Goal: Task Accomplishment & Management: Use online tool/utility

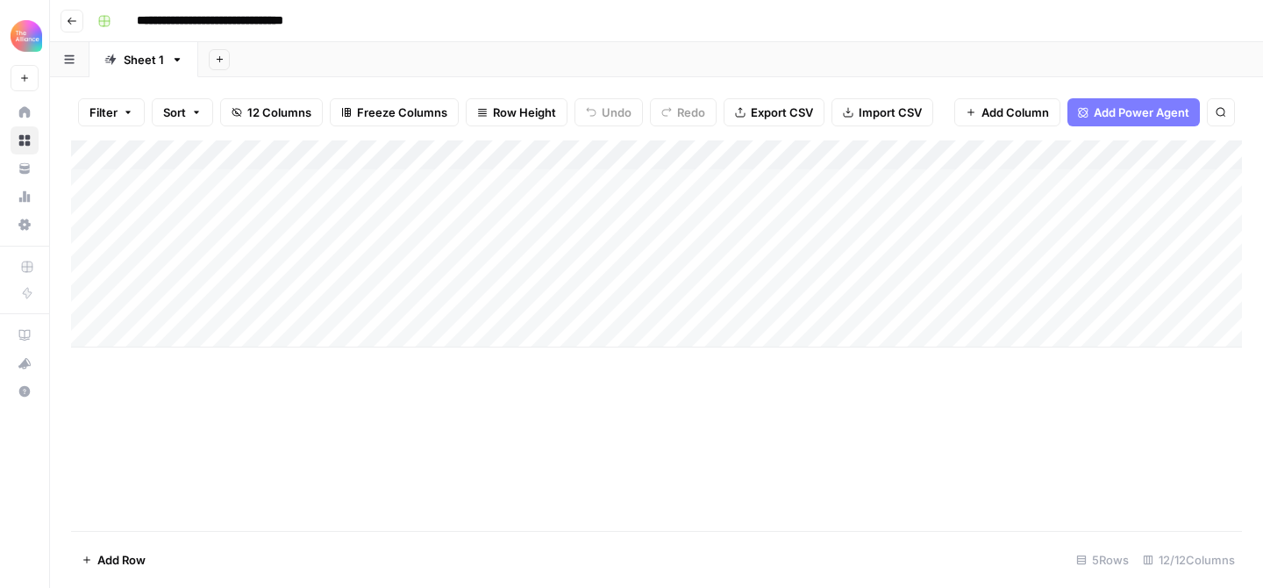
click at [301, 185] on div "Add Column" at bounding box center [656, 243] width 1171 height 207
click at [375, 184] on div "Add Column" at bounding box center [656, 243] width 1171 height 207
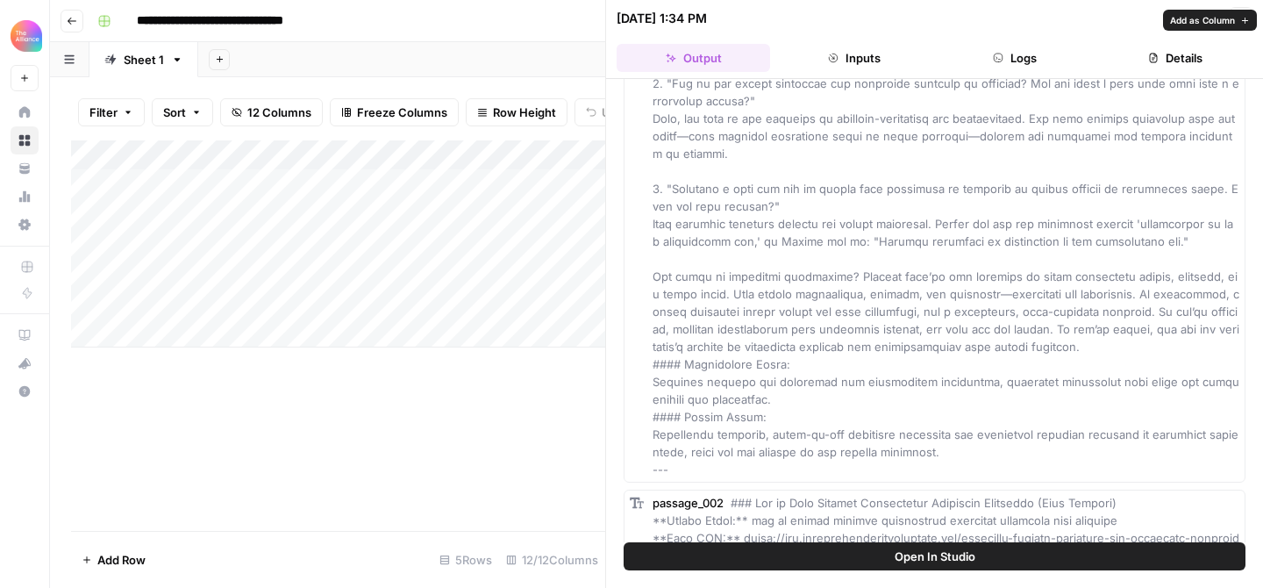
scroll to position [656, 0]
